Goal: Download file/media

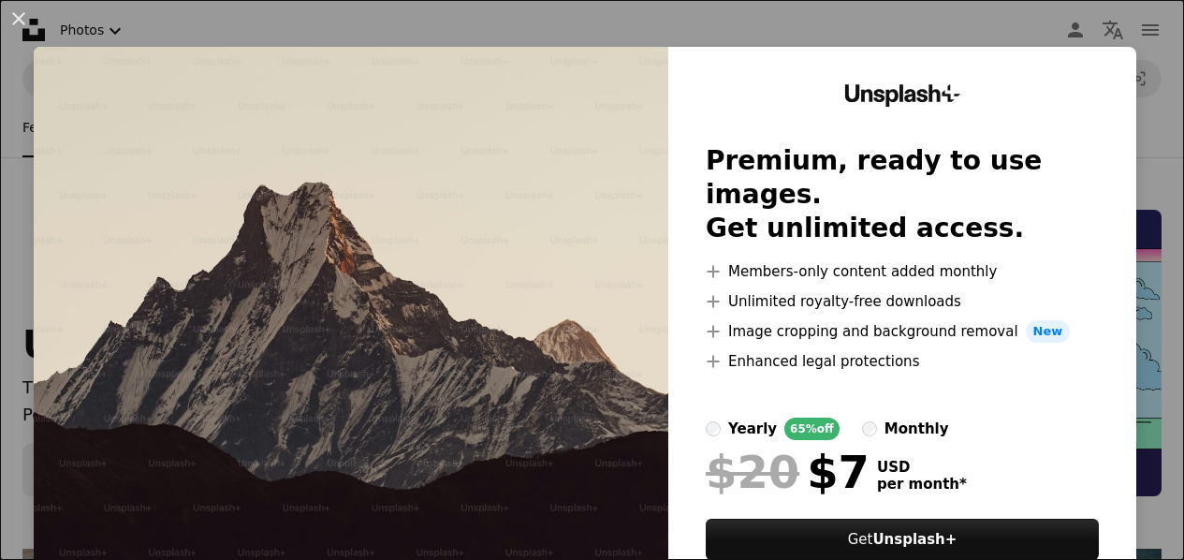
scroll to position [12913, 0]
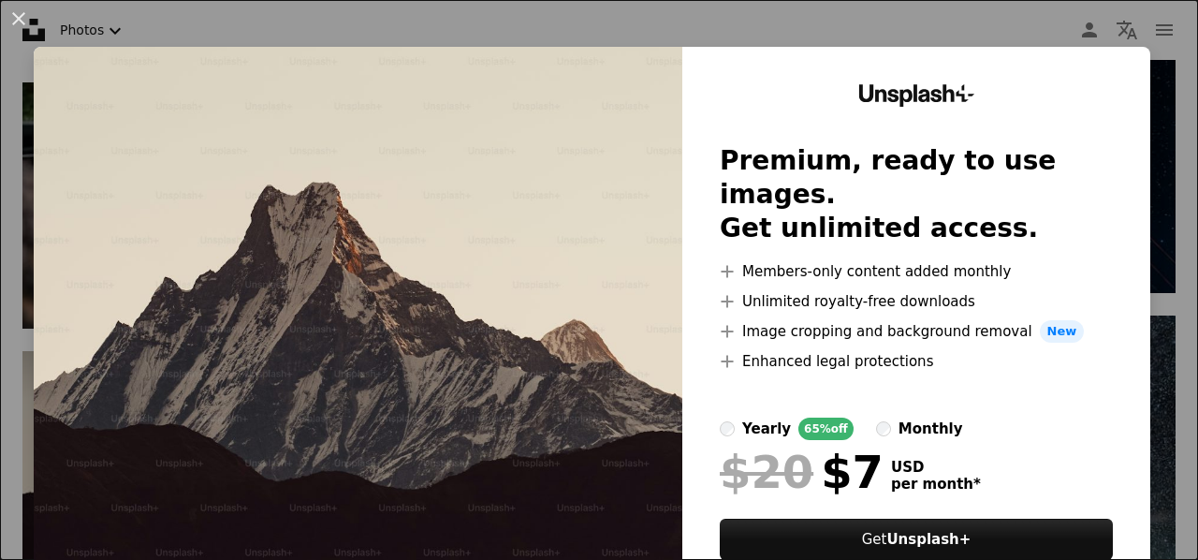
click at [434, 33] on div "An X shape Unsplash+ Premium, ready to use images. Get unlimited access. A plus…" at bounding box center [599, 280] width 1198 height 560
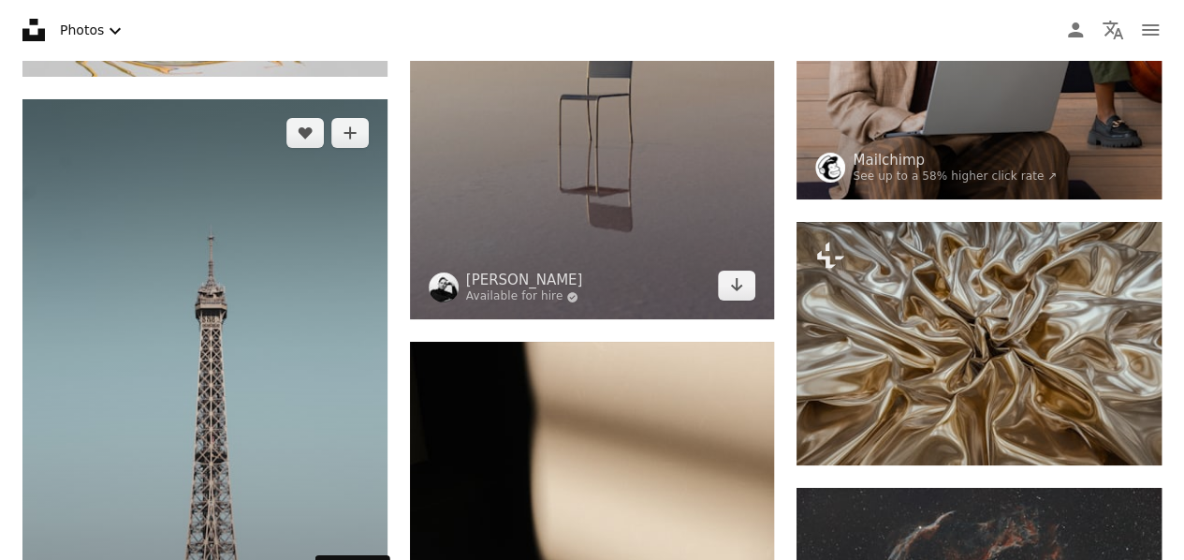
scroll to position [13943, 0]
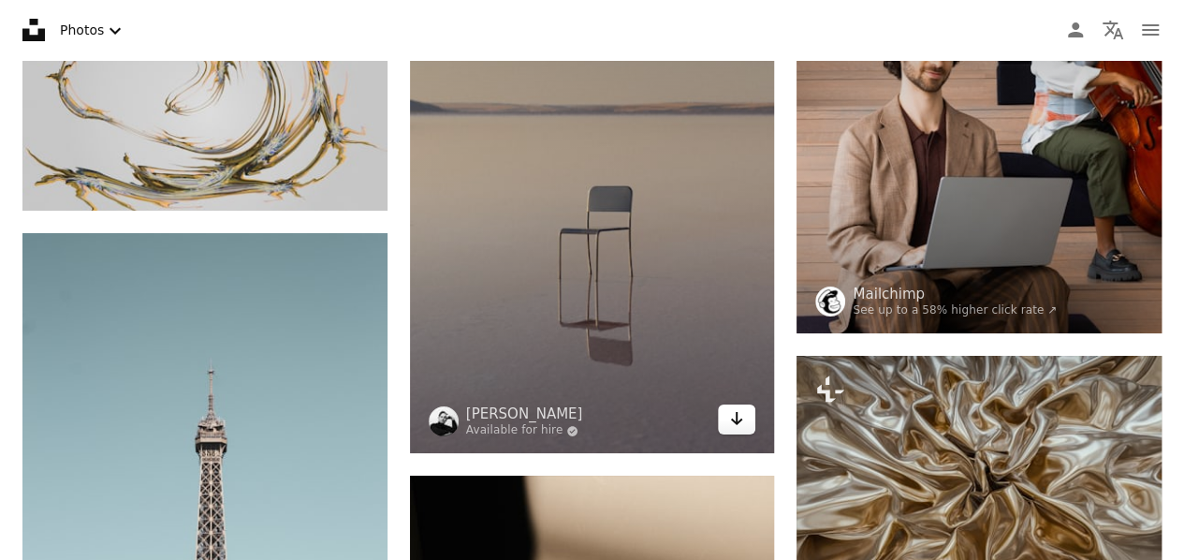
click at [737, 416] on icon "Download" at bounding box center [737, 418] width 12 height 13
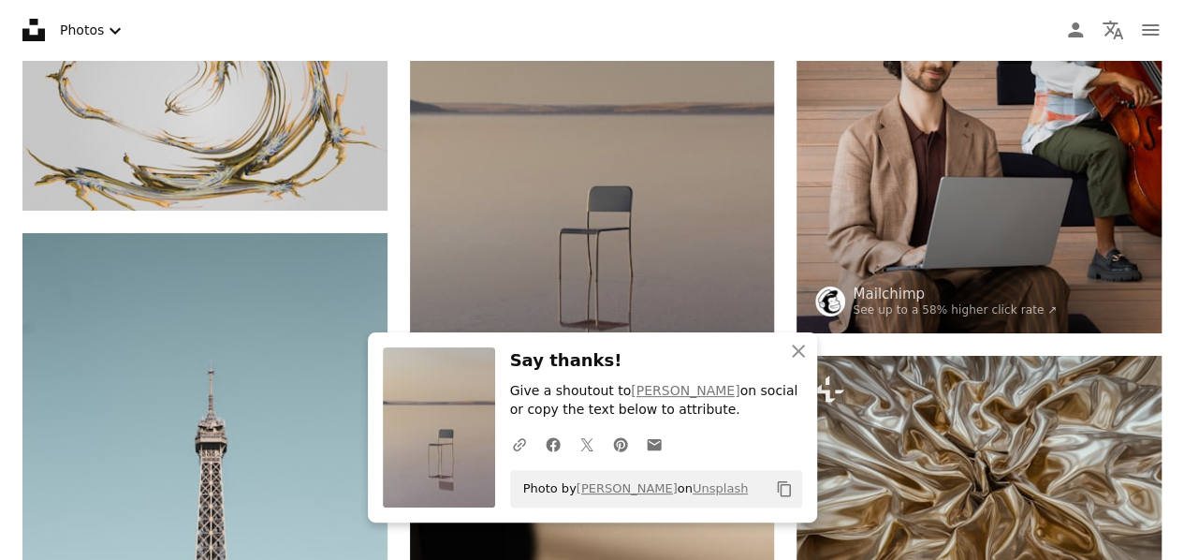
scroll to position [14224, 0]
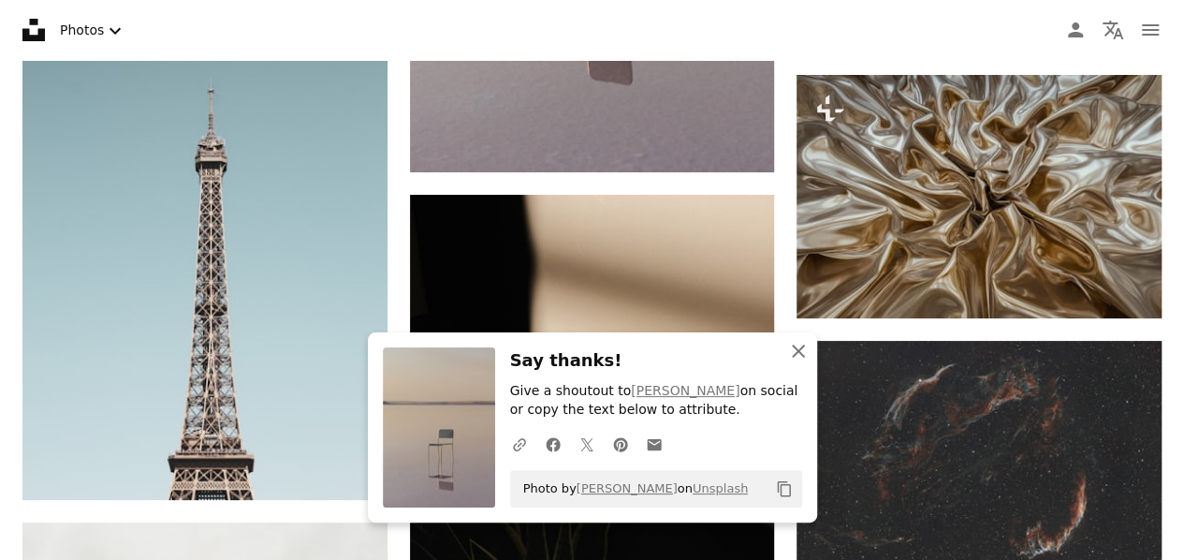
click at [807, 350] on icon "An X shape" at bounding box center [798, 351] width 22 height 22
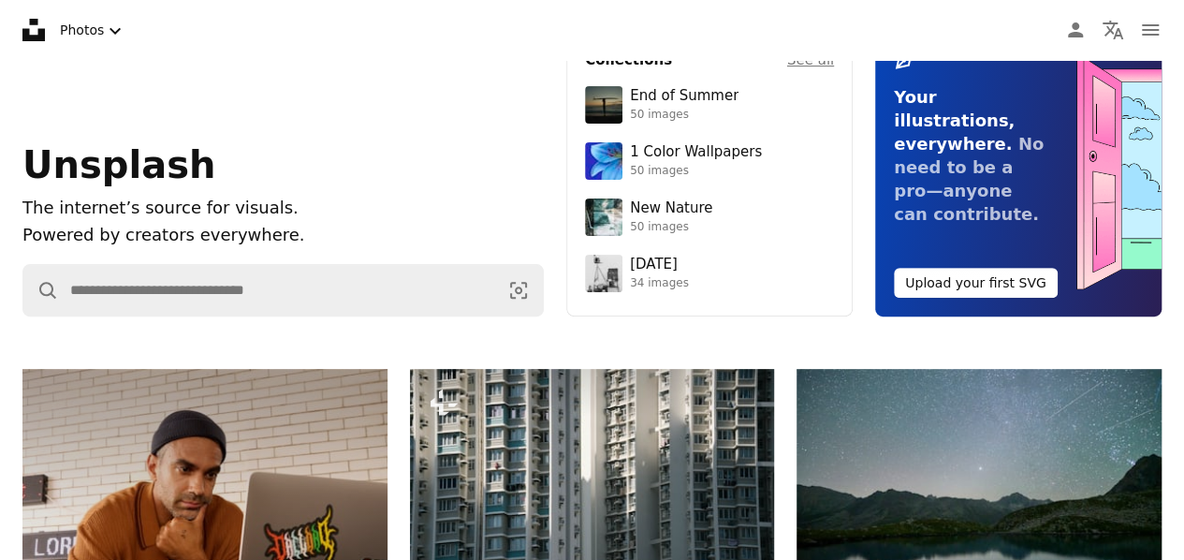
scroll to position [0, 0]
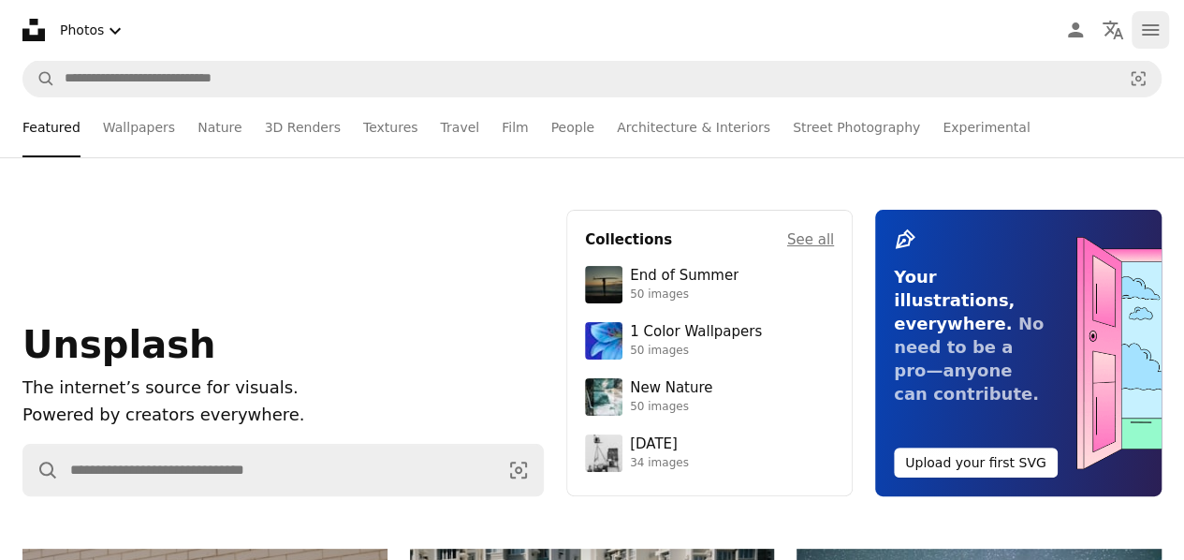
click at [1151, 21] on icon "navigation menu" at bounding box center [1150, 30] width 22 height 22
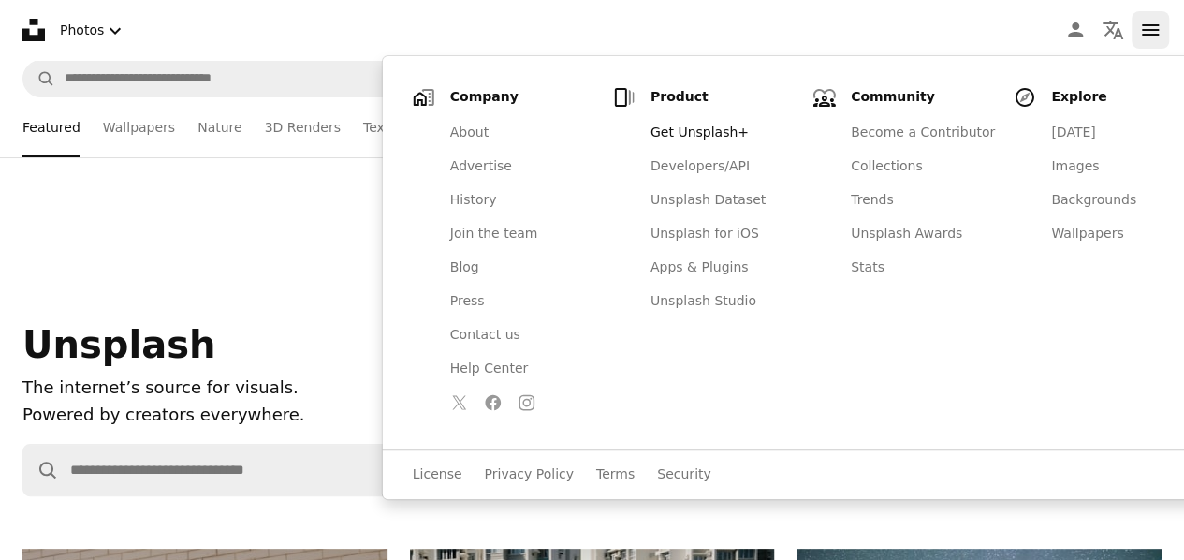
click at [1147, 23] on icon "navigation menu" at bounding box center [1150, 30] width 22 height 22
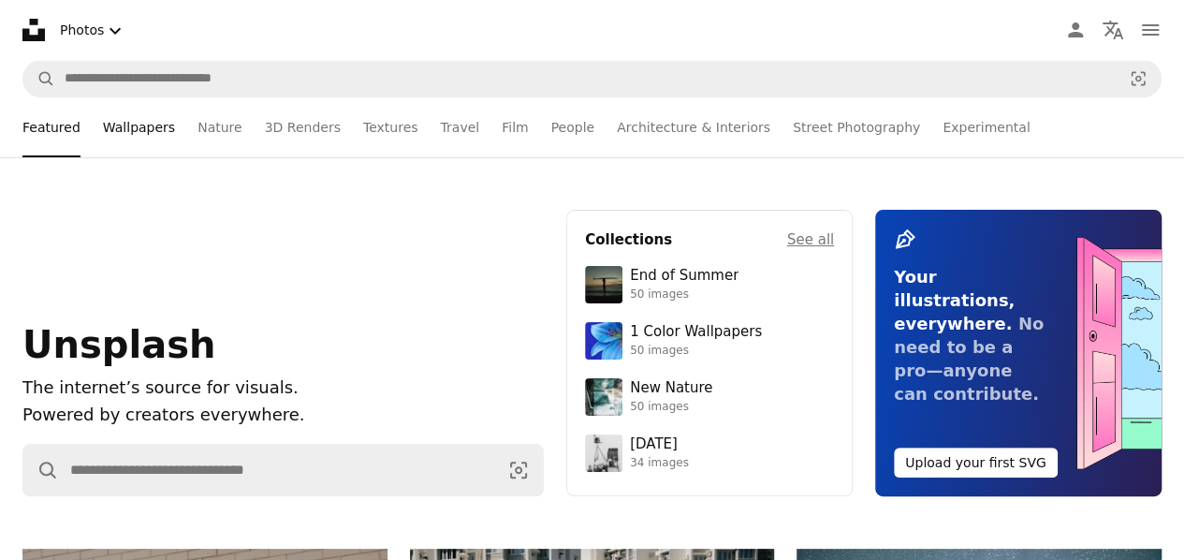
click at [139, 132] on link "Wallpapers" at bounding box center [139, 127] width 72 height 60
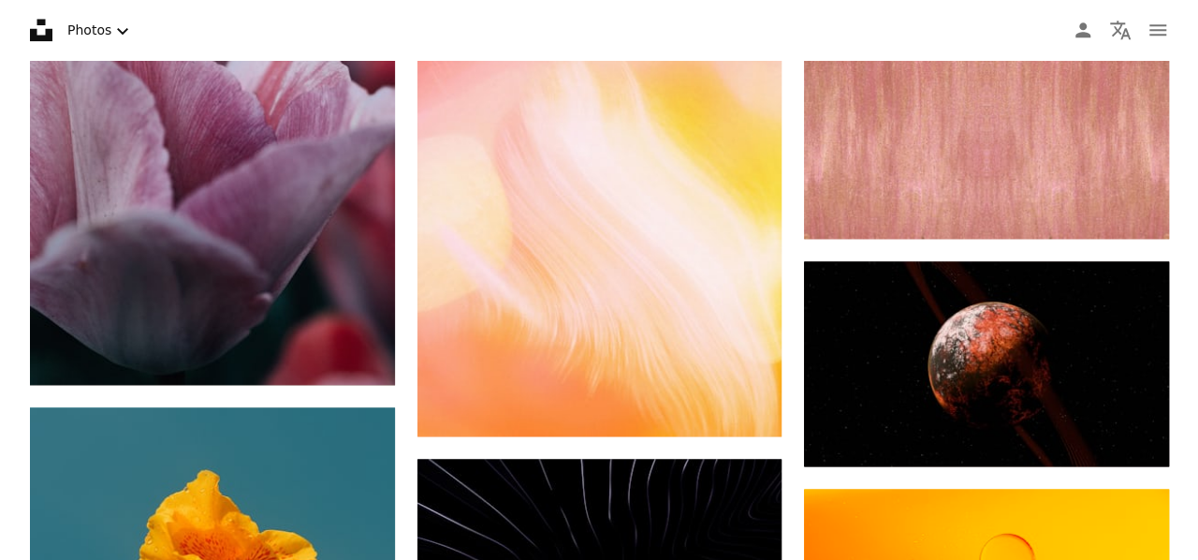
scroll to position [11884, 0]
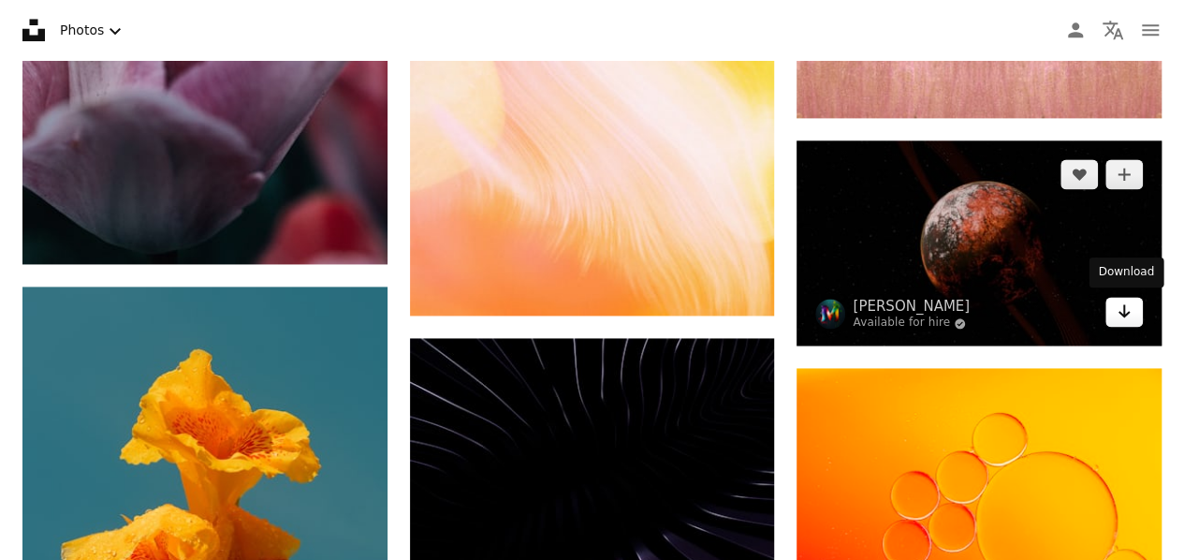
click at [1131, 310] on link "Arrow pointing down" at bounding box center [1123, 312] width 37 height 30
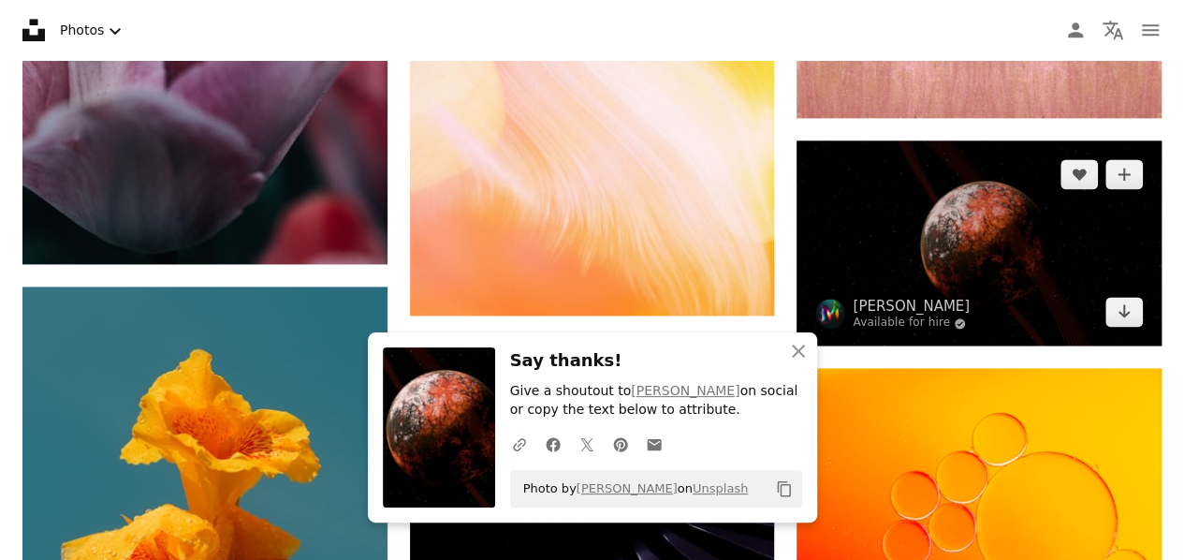
click at [1009, 250] on img at bounding box center [978, 242] width 365 height 205
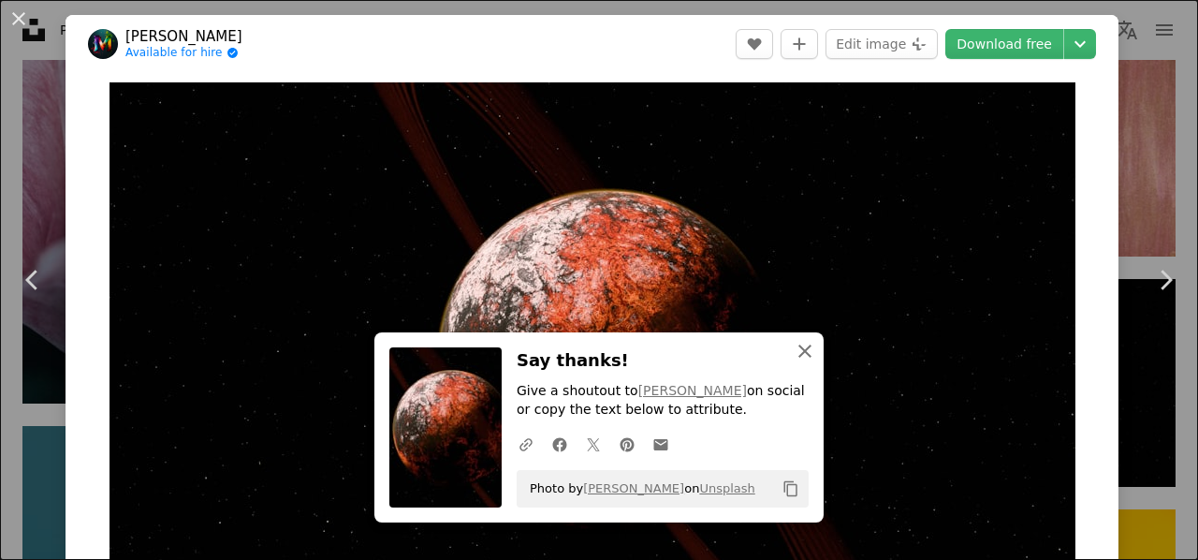
click at [806, 342] on icon "An X shape" at bounding box center [805, 351] width 22 height 22
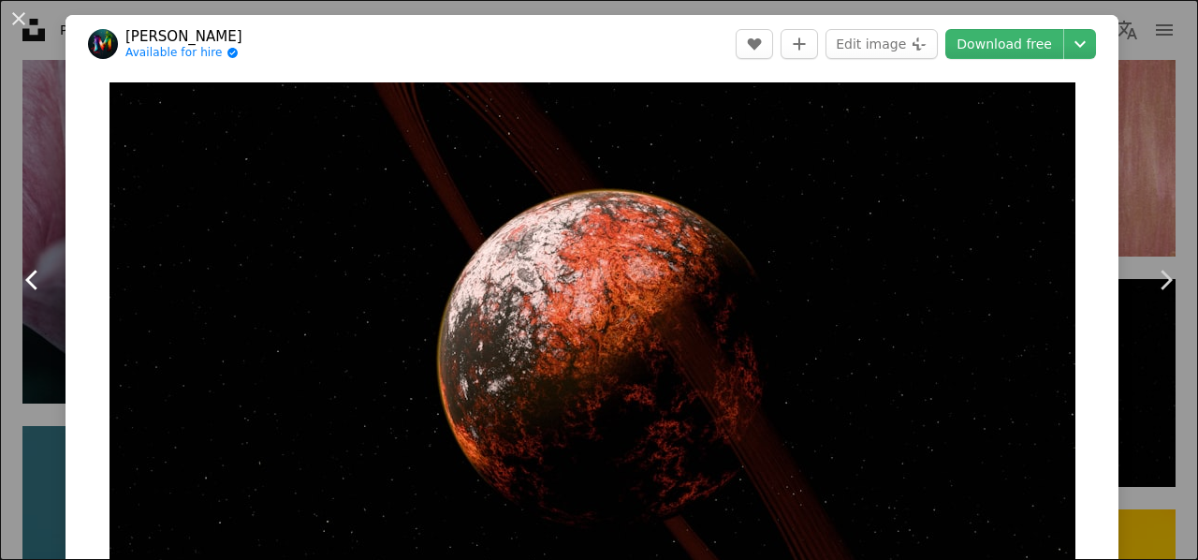
click at [21, 204] on link "Chevron left" at bounding box center [33, 280] width 66 height 180
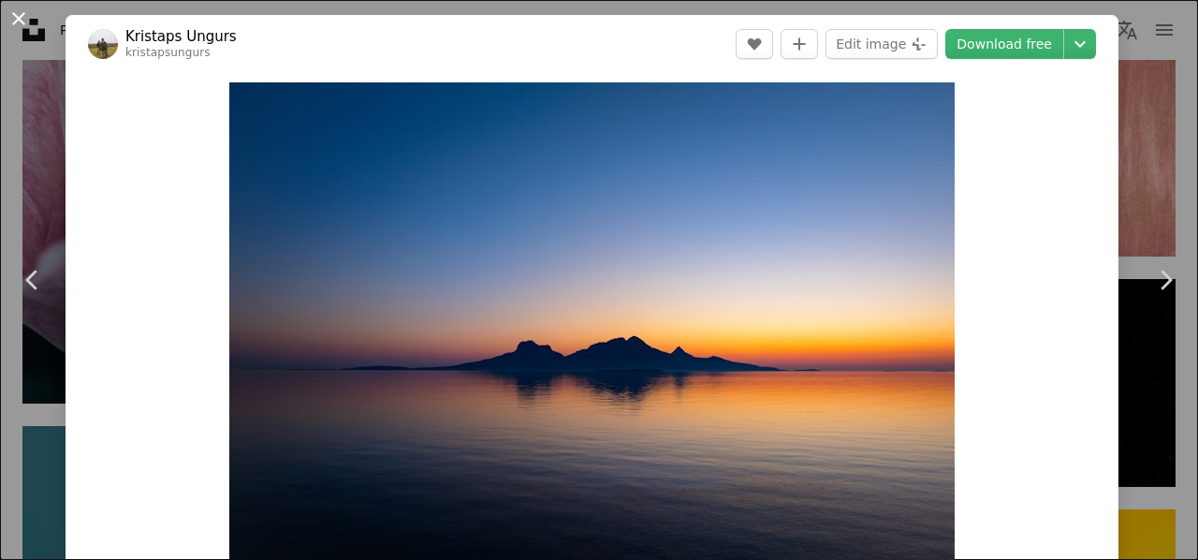
click at [21, 24] on button "An X shape" at bounding box center [18, 18] width 22 height 22
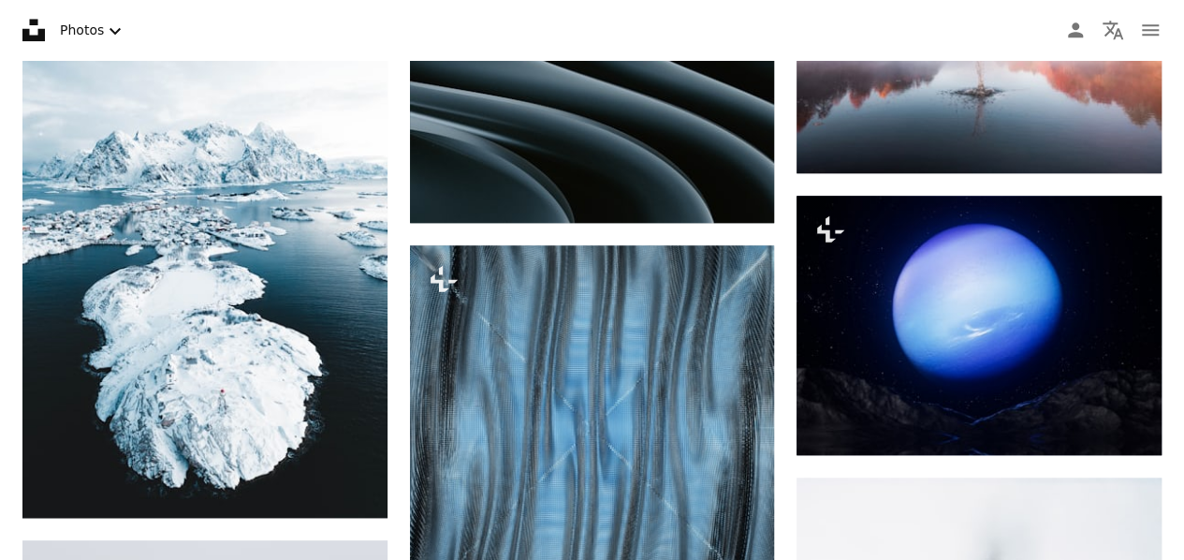
scroll to position [14879, 0]
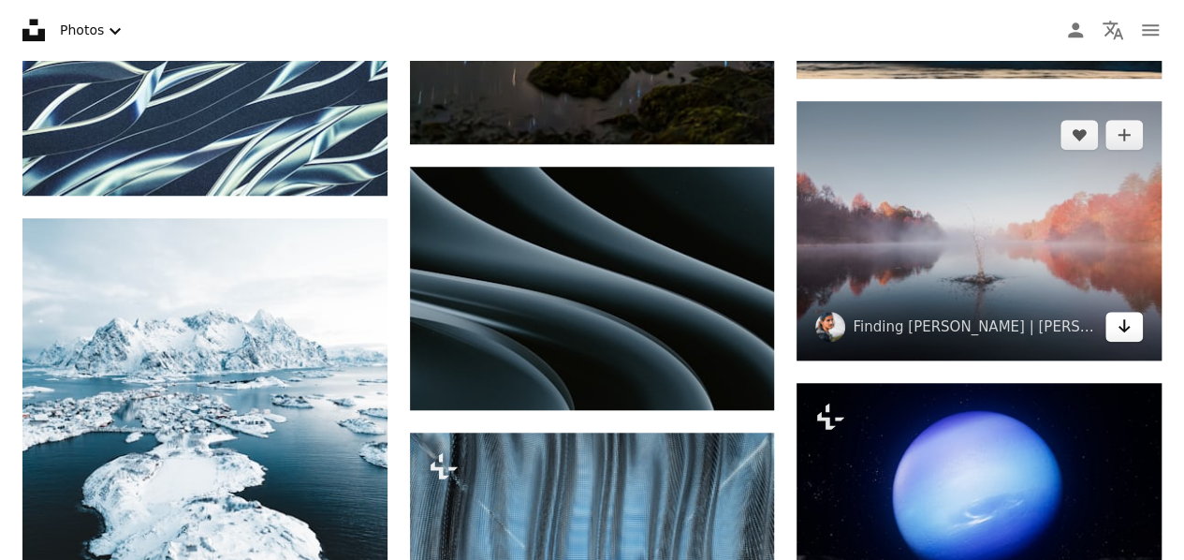
click at [1132, 331] on link "Arrow pointing down" at bounding box center [1123, 327] width 37 height 30
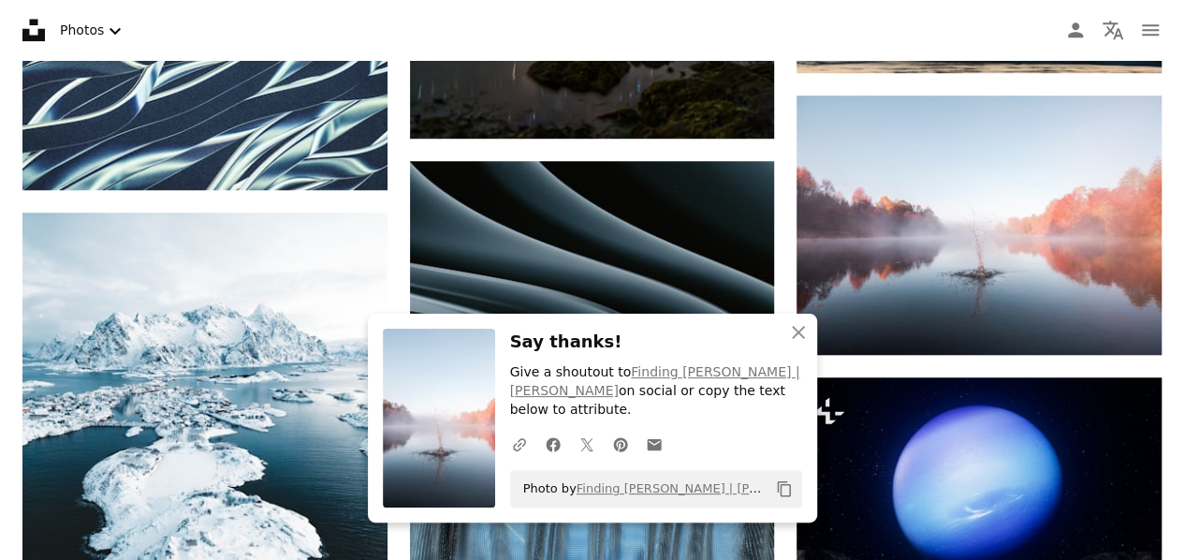
scroll to position [15066, 0]
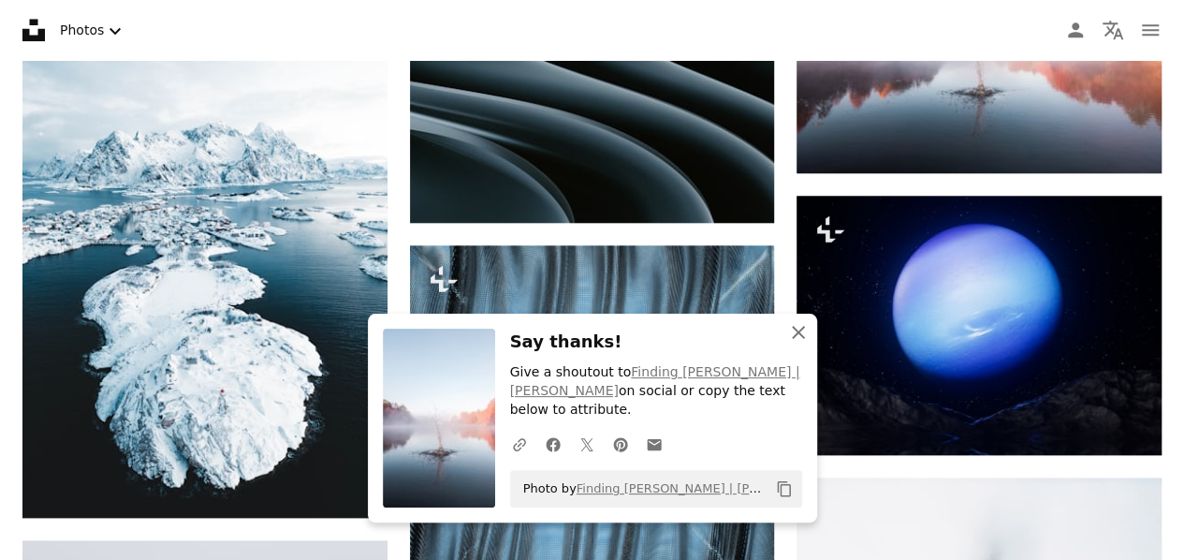
click at [792, 343] on icon "An X shape" at bounding box center [798, 332] width 22 height 22
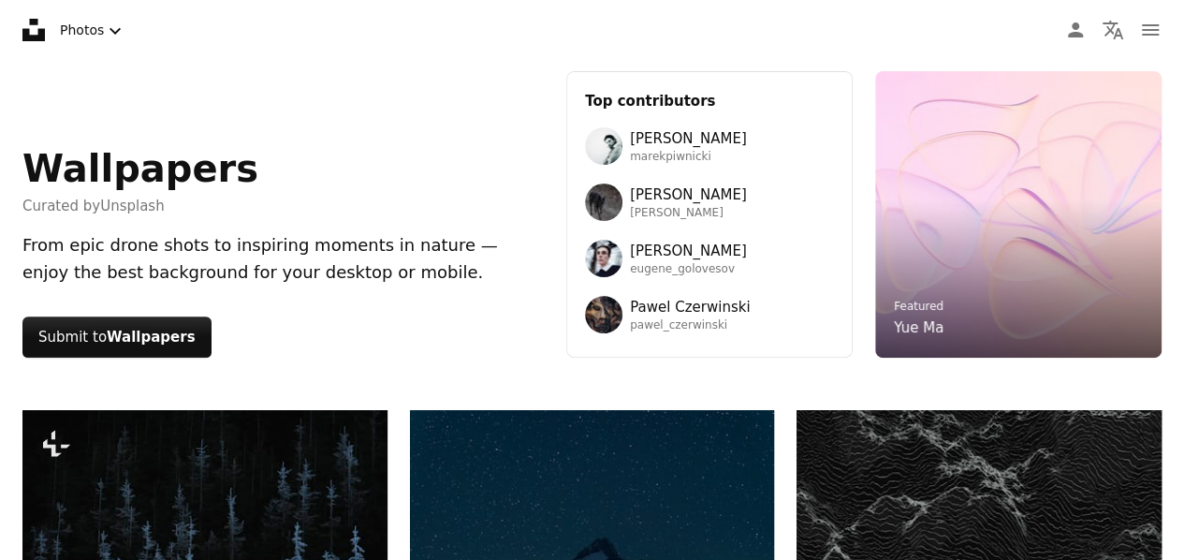
scroll to position [0, 0]
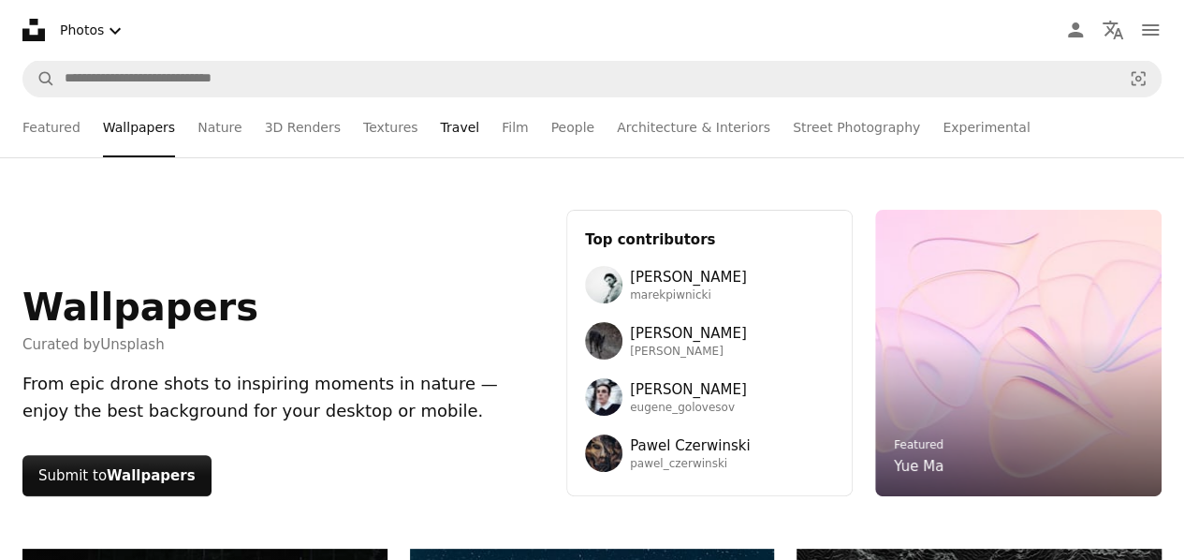
click at [440, 129] on link "Travel" at bounding box center [459, 127] width 39 height 60
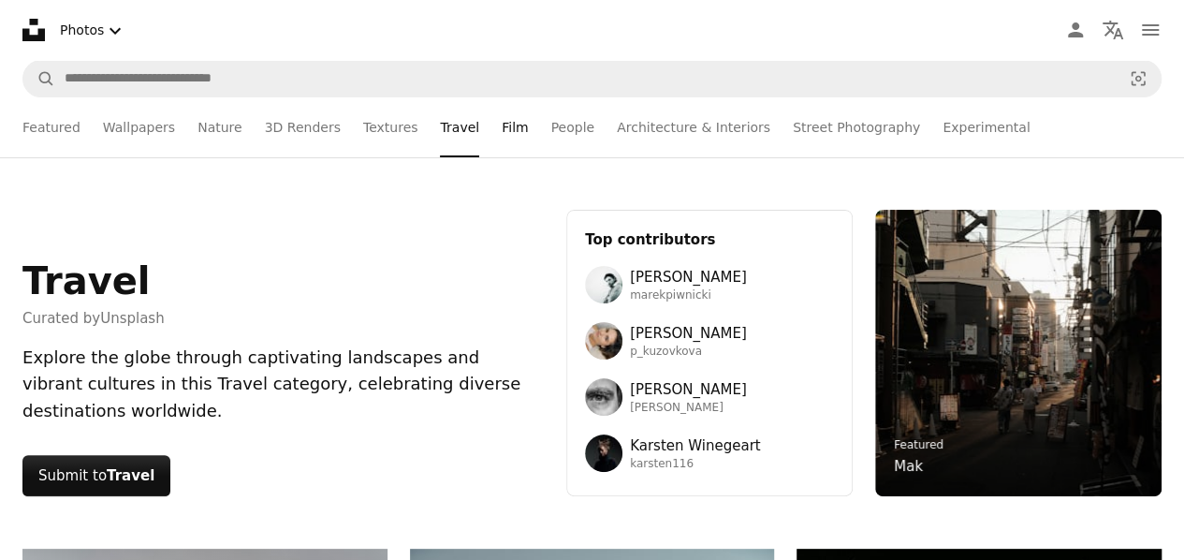
click at [502, 132] on link "Film" at bounding box center [515, 127] width 26 height 60
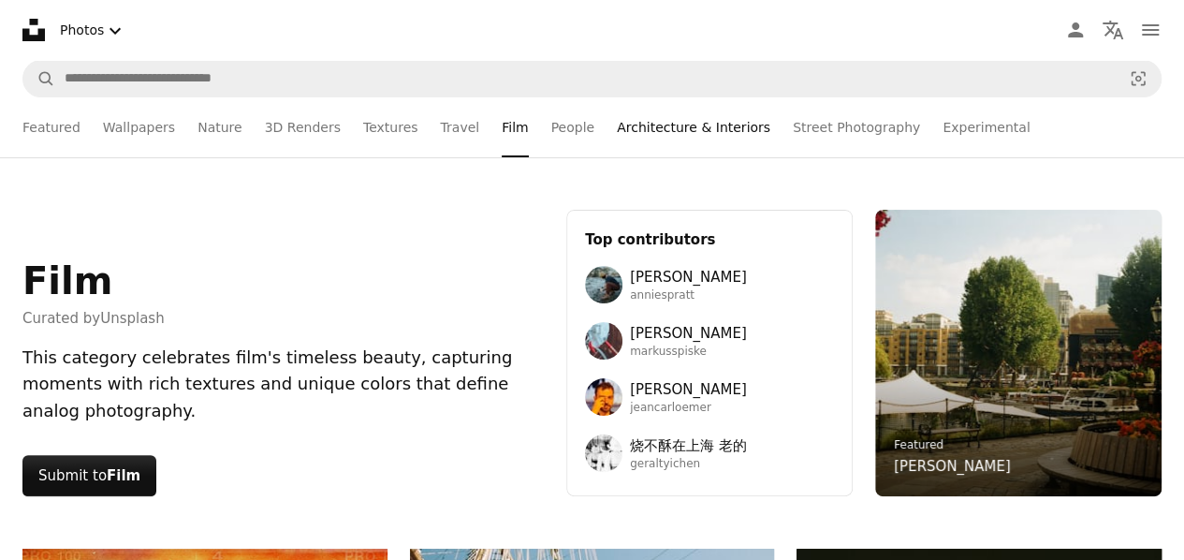
click at [627, 129] on link "Architecture & Interiors" at bounding box center [693, 127] width 153 height 60
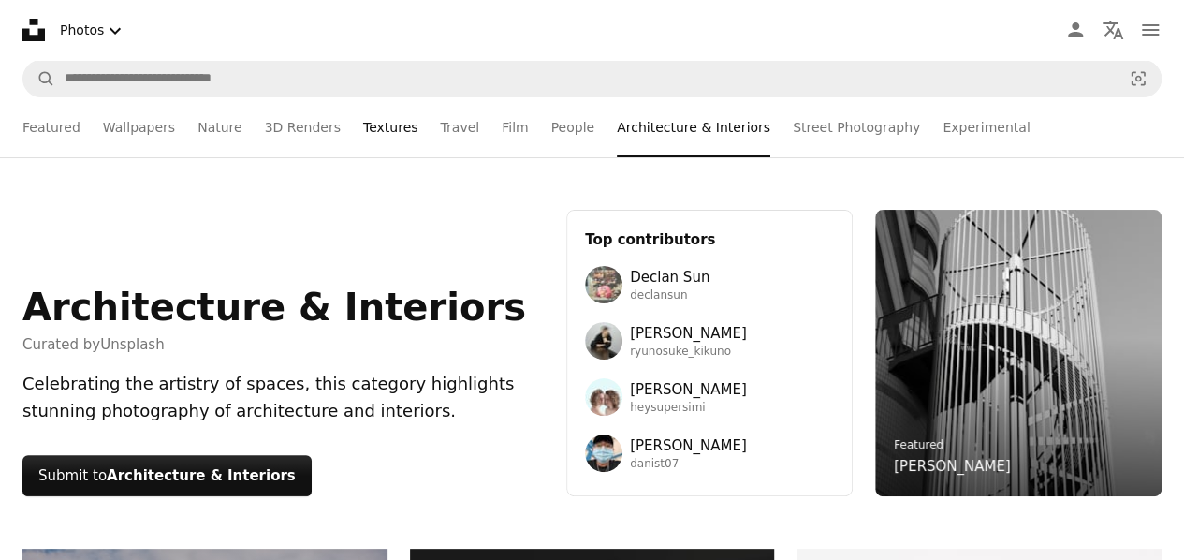
click at [381, 125] on link "Textures" at bounding box center [390, 127] width 55 height 60
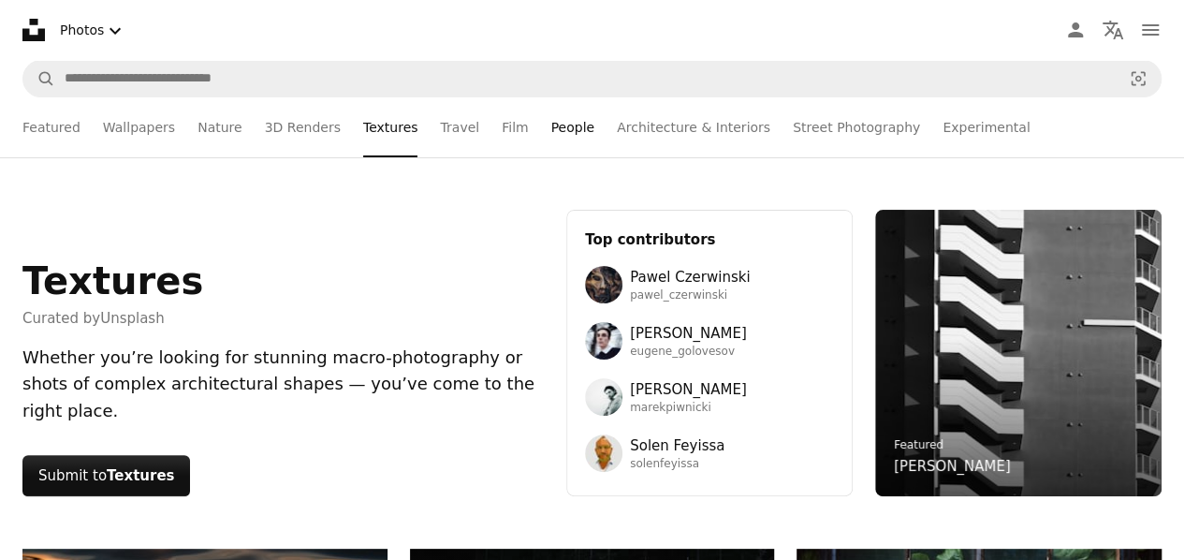
click at [551, 125] on link "People" at bounding box center [573, 127] width 44 height 60
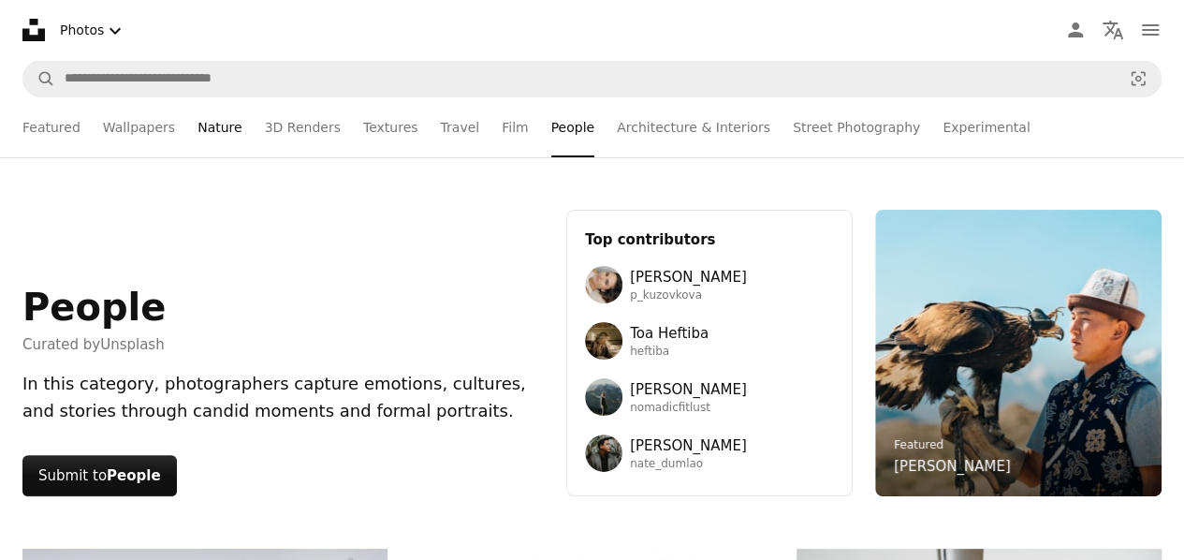
click at [213, 126] on link "Nature" at bounding box center [219, 127] width 44 height 60
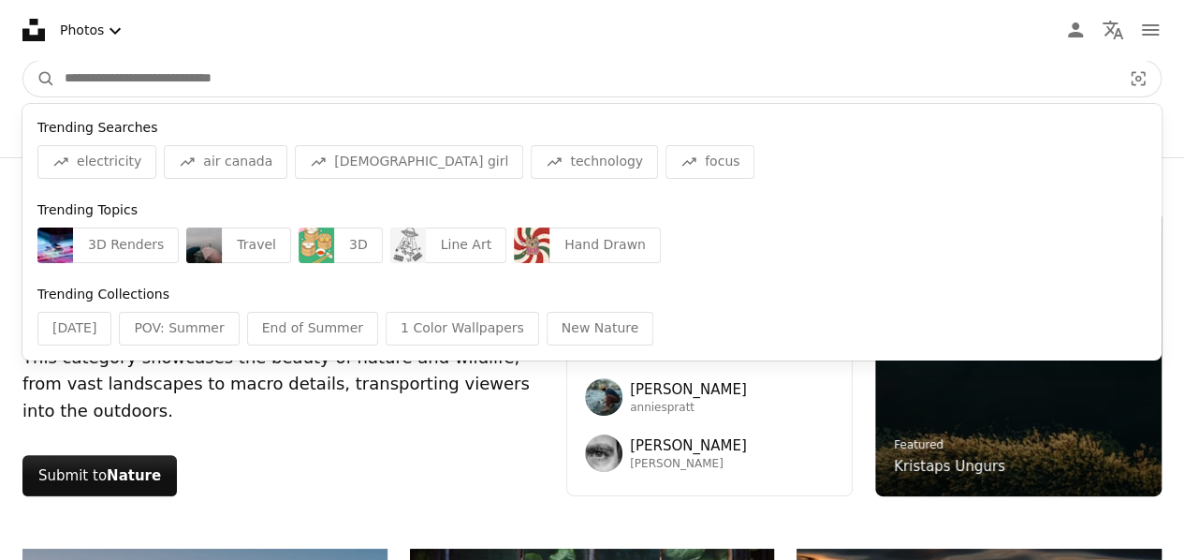
click at [474, 88] on input "Find visuals sitewide" at bounding box center [585, 79] width 1060 height 36
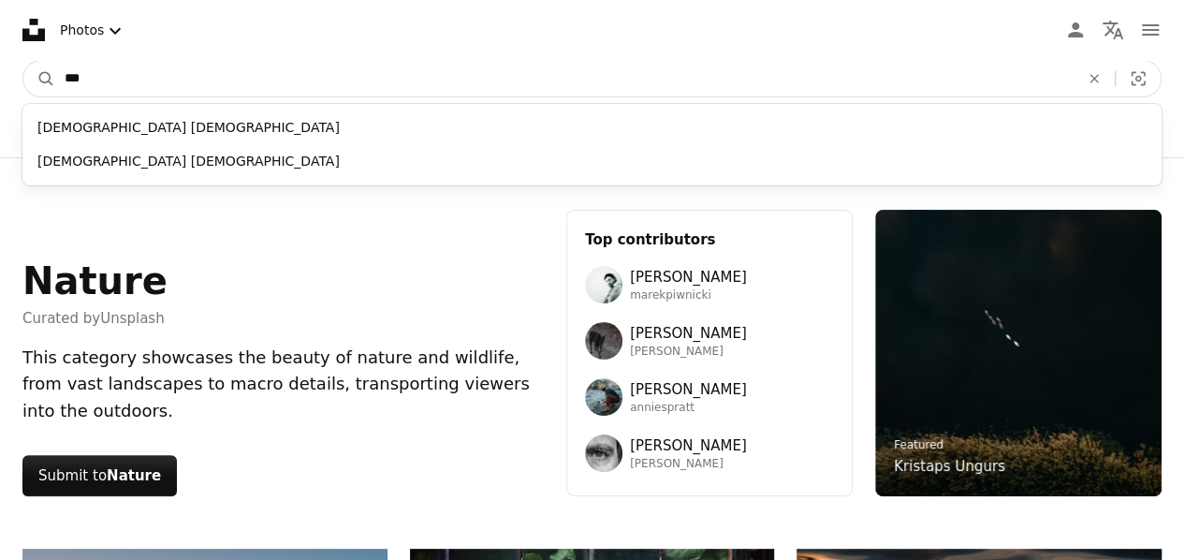
type input "***"
click at [23, 61] on button "A magnifying glass" at bounding box center [39, 79] width 32 height 36
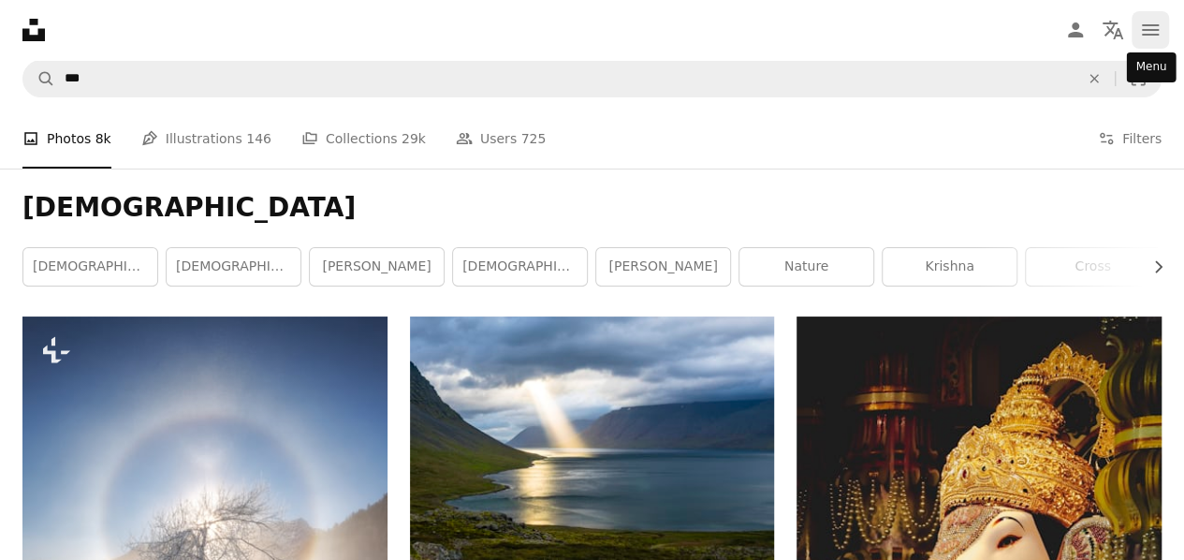
click at [1158, 30] on icon "navigation menu" at bounding box center [1150, 30] width 22 height 22
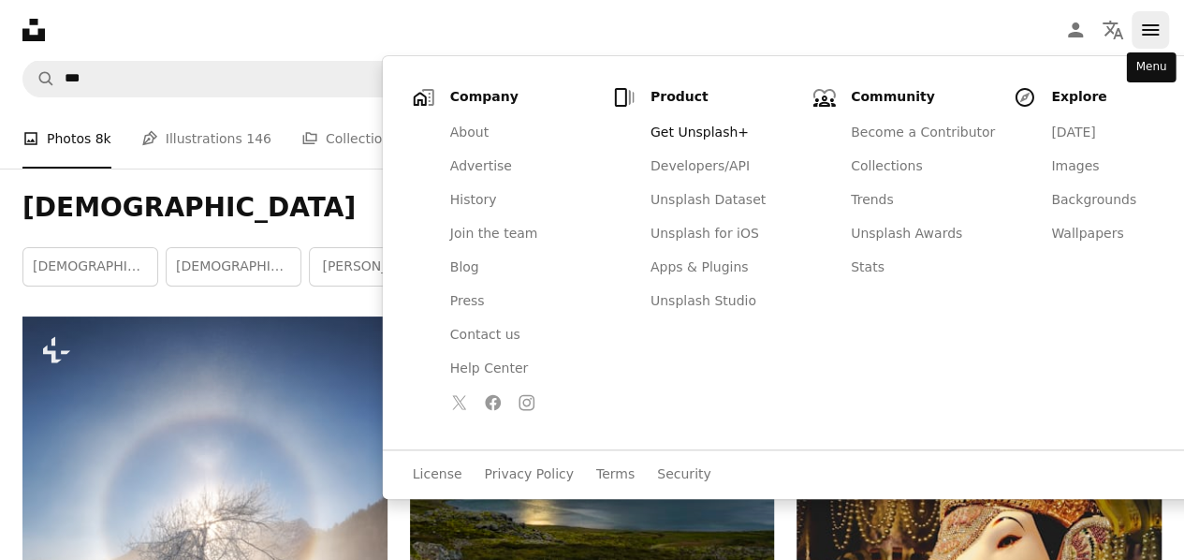
click at [1160, 31] on icon "navigation menu" at bounding box center [1150, 30] width 22 height 22
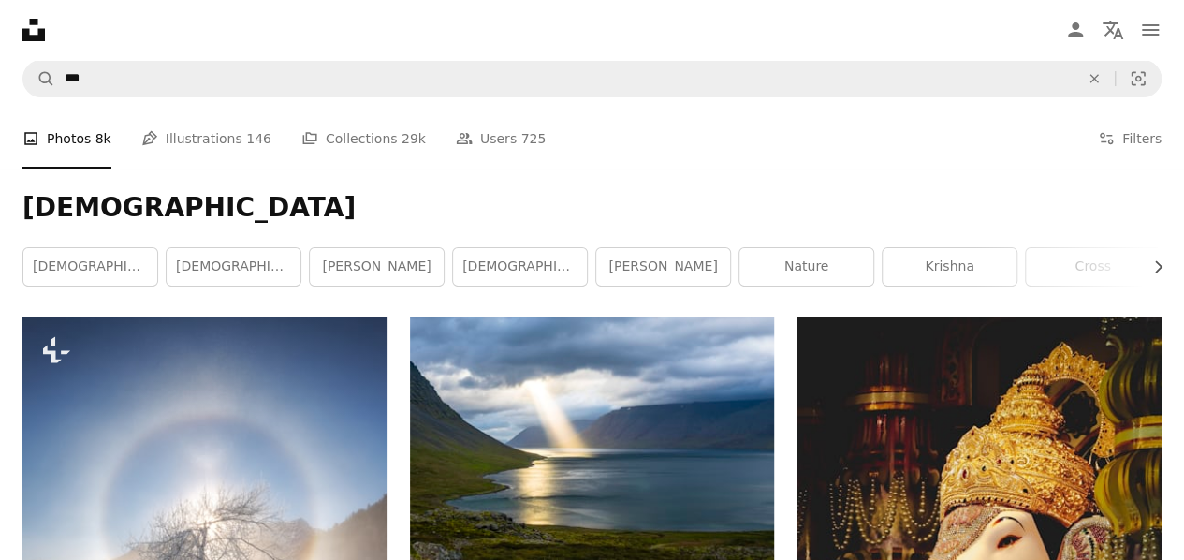
click at [28, 23] on icon "Unsplash logo Unsplash Home" at bounding box center [33, 29] width 37 height 37
